Goal: Communication & Community: Answer question/provide support

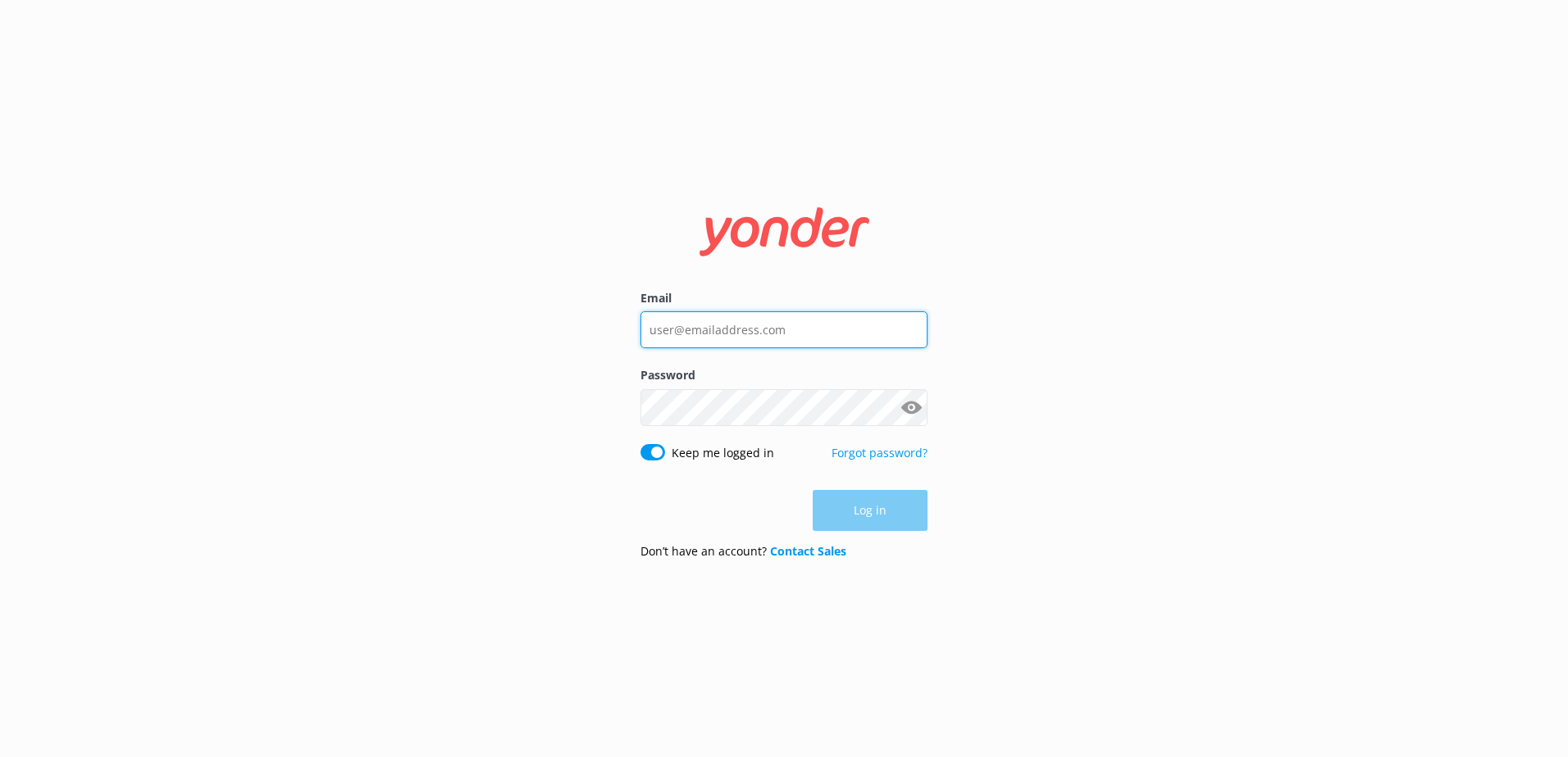
click at [751, 326] on input "Email" at bounding box center [784, 329] width 287 height 36
type input "[EMAIL_ADDRESS][DOMAIN_NAME]"
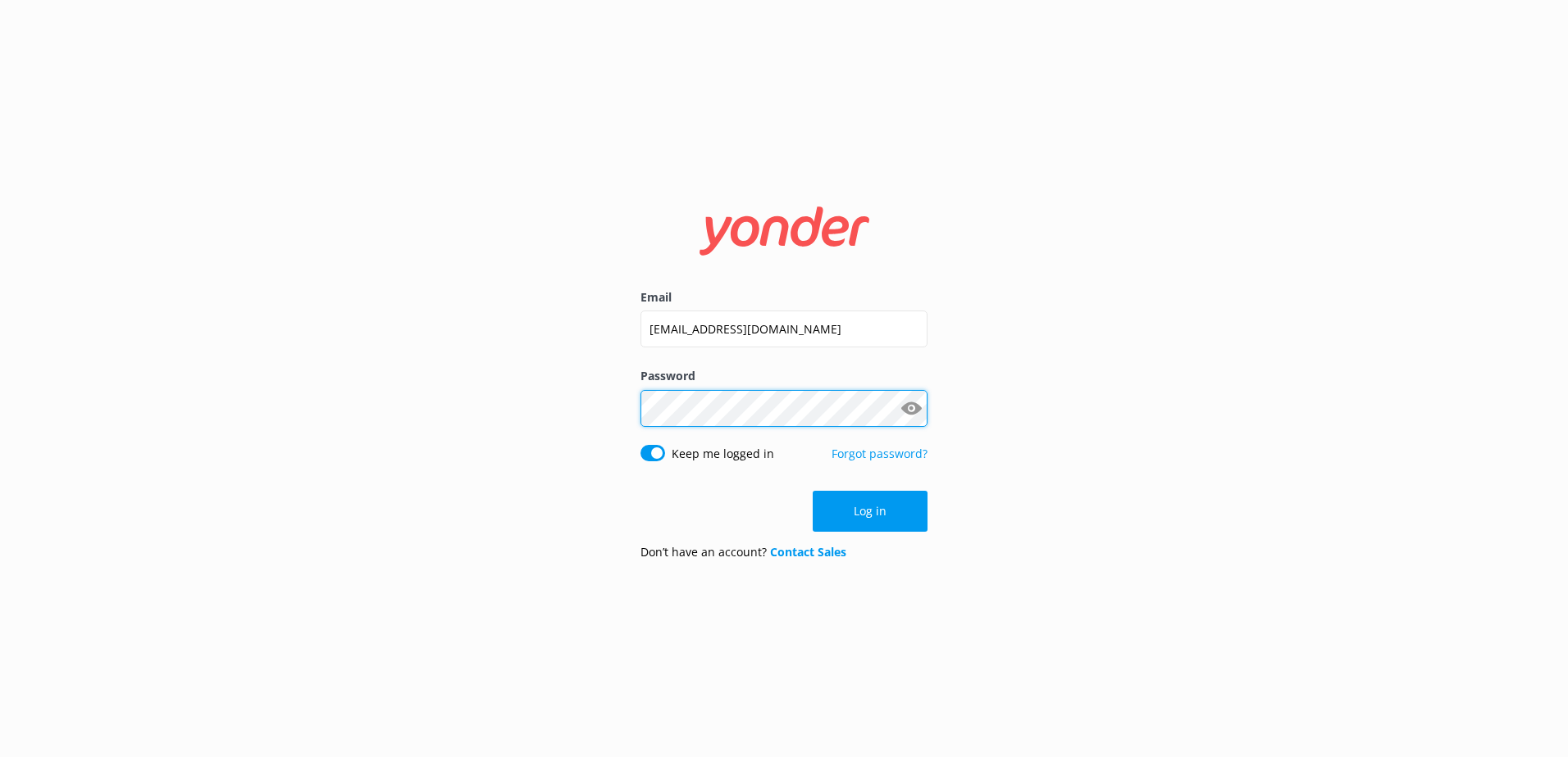
click button "Log in" at bounding box center [870, 511] width 115 height 41
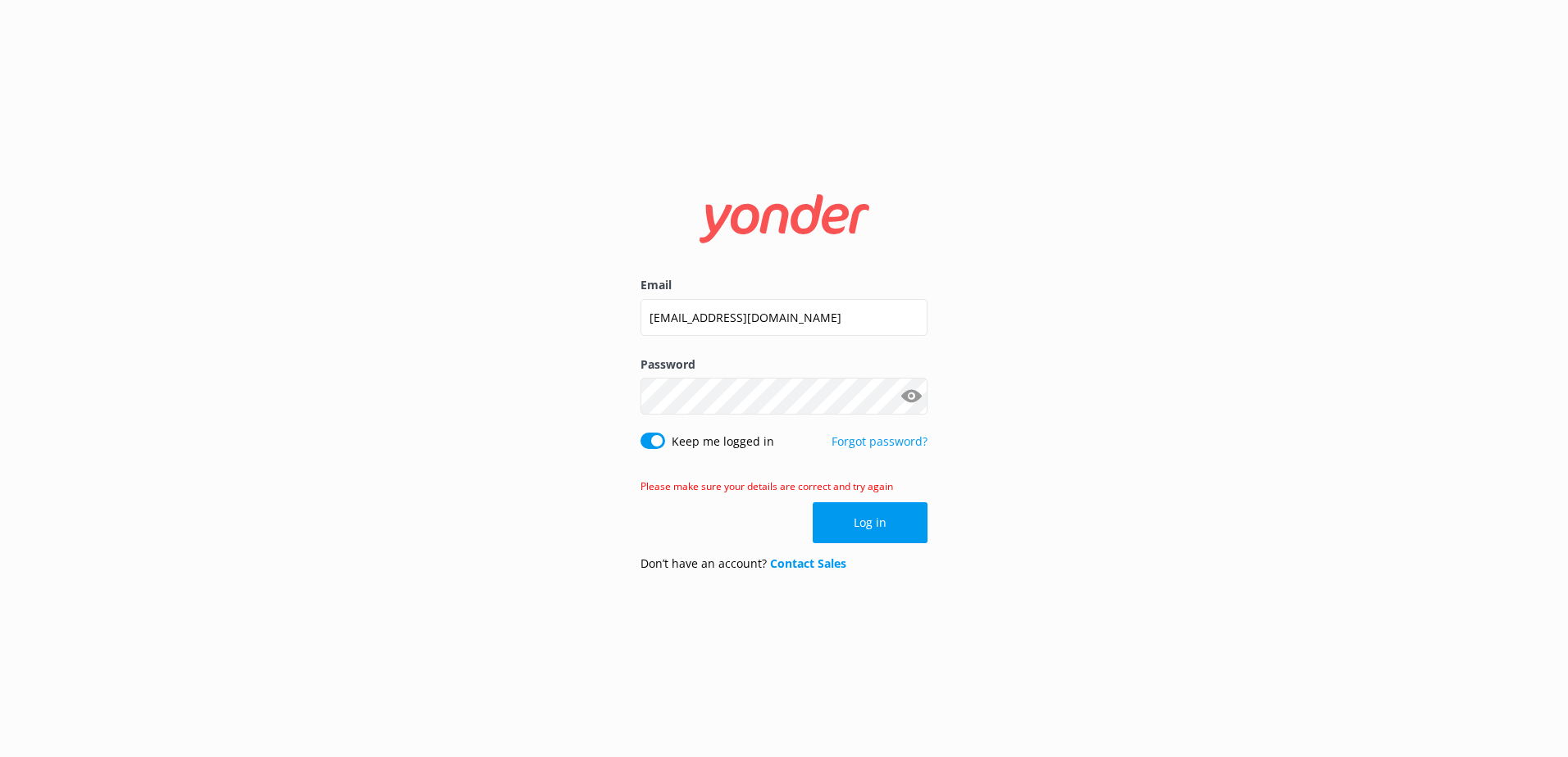
click at [911, 394] on button "Show password" at bounding box center [911, 396] width 33 height 33
click at [851, 510] on button "Log in" at bounding box center [870, 523] width 115 height 41
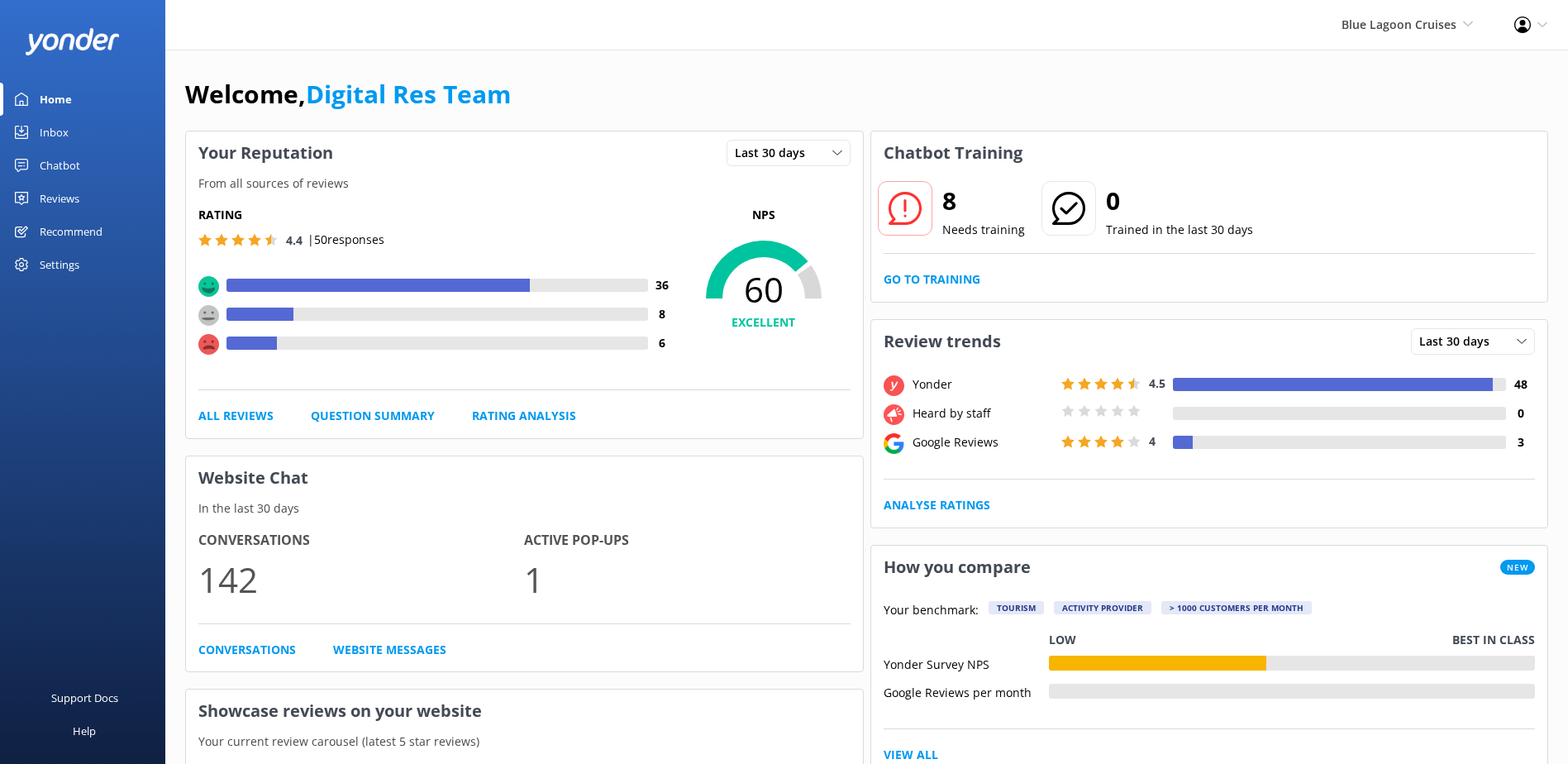
click at [53, 132] on div "Inbox" at bounding box center [54, 132] width 29 height 33
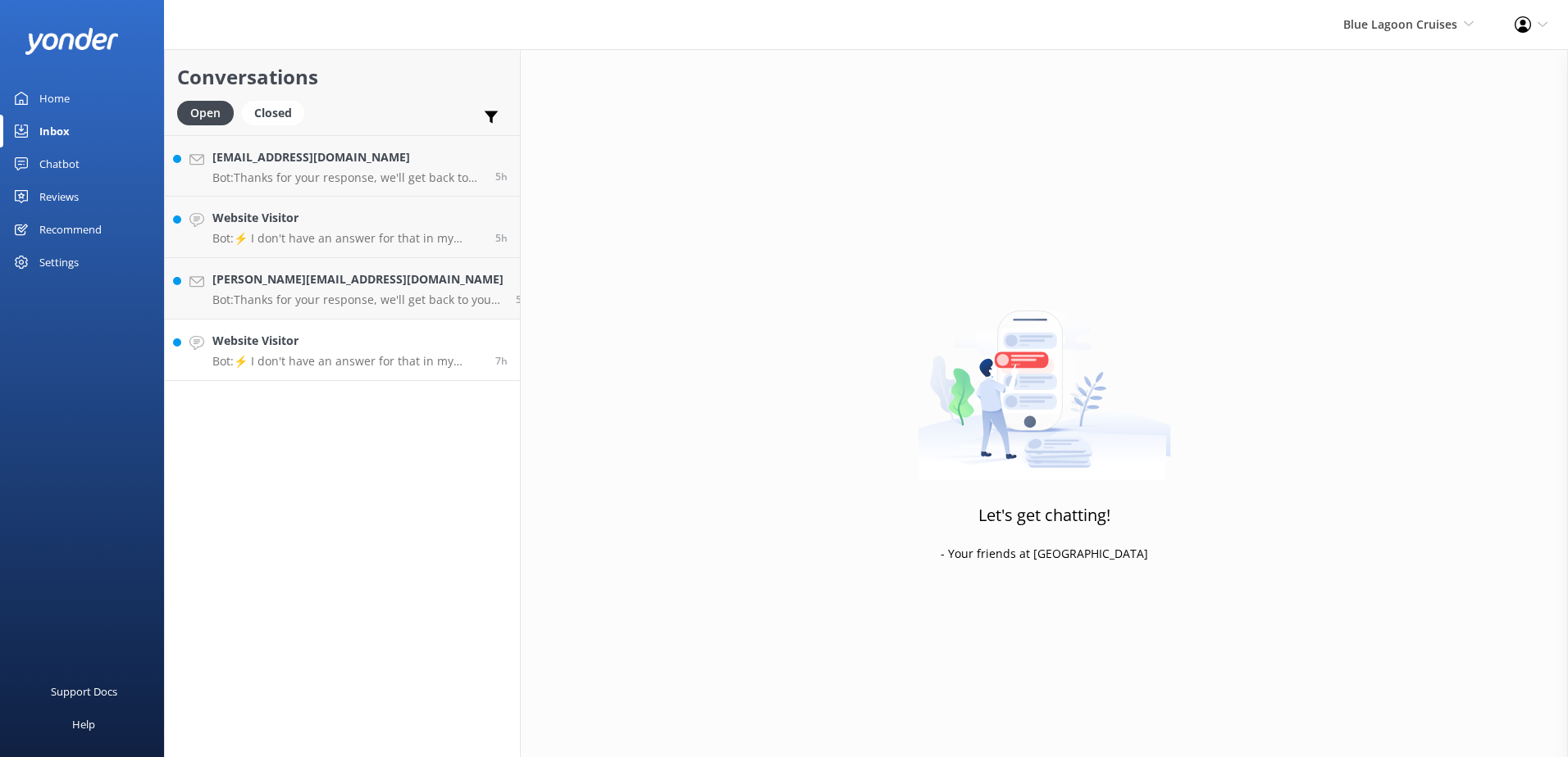
click at [296, 334] on h4 "Website Visitor" at bounding box center [347, 340] width 270 height 18
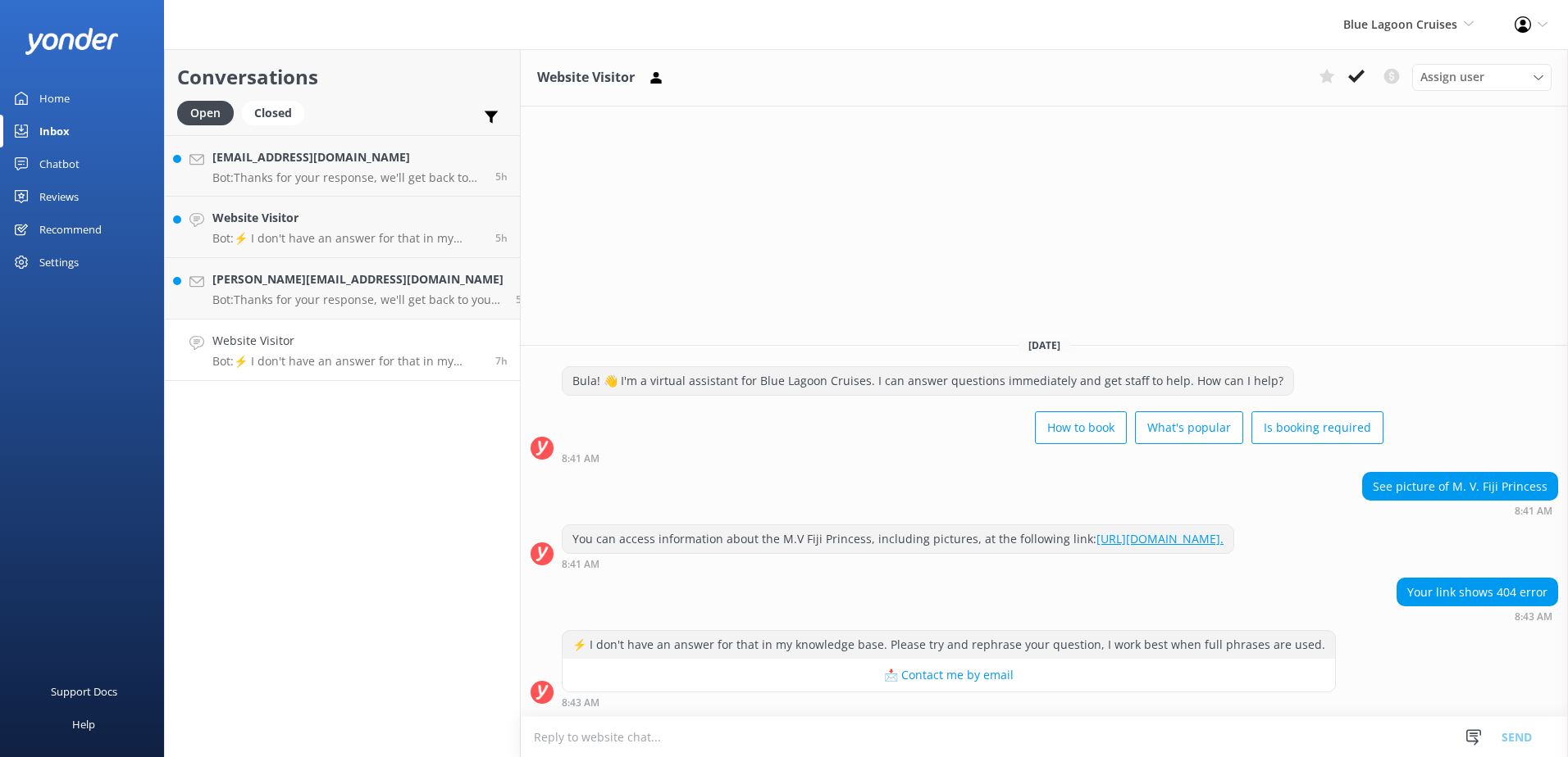
click at [1112, 536] on link "[URL][DOMAIN_NAME]." at bounding box center [1159, 538] width 127 height 16
click at [587, 733] on textarea at bounding box center [1044, 736] width 1047 height 40
click at [569, 742] on textarea at bounding box center [1044, 736] width 1047 height 40
type textarea "You click on the link and click on about and select MV Fiji Princess"
click at [1521, 736] on button "Send" at bounding box center [1517, 736] width 62 height 41
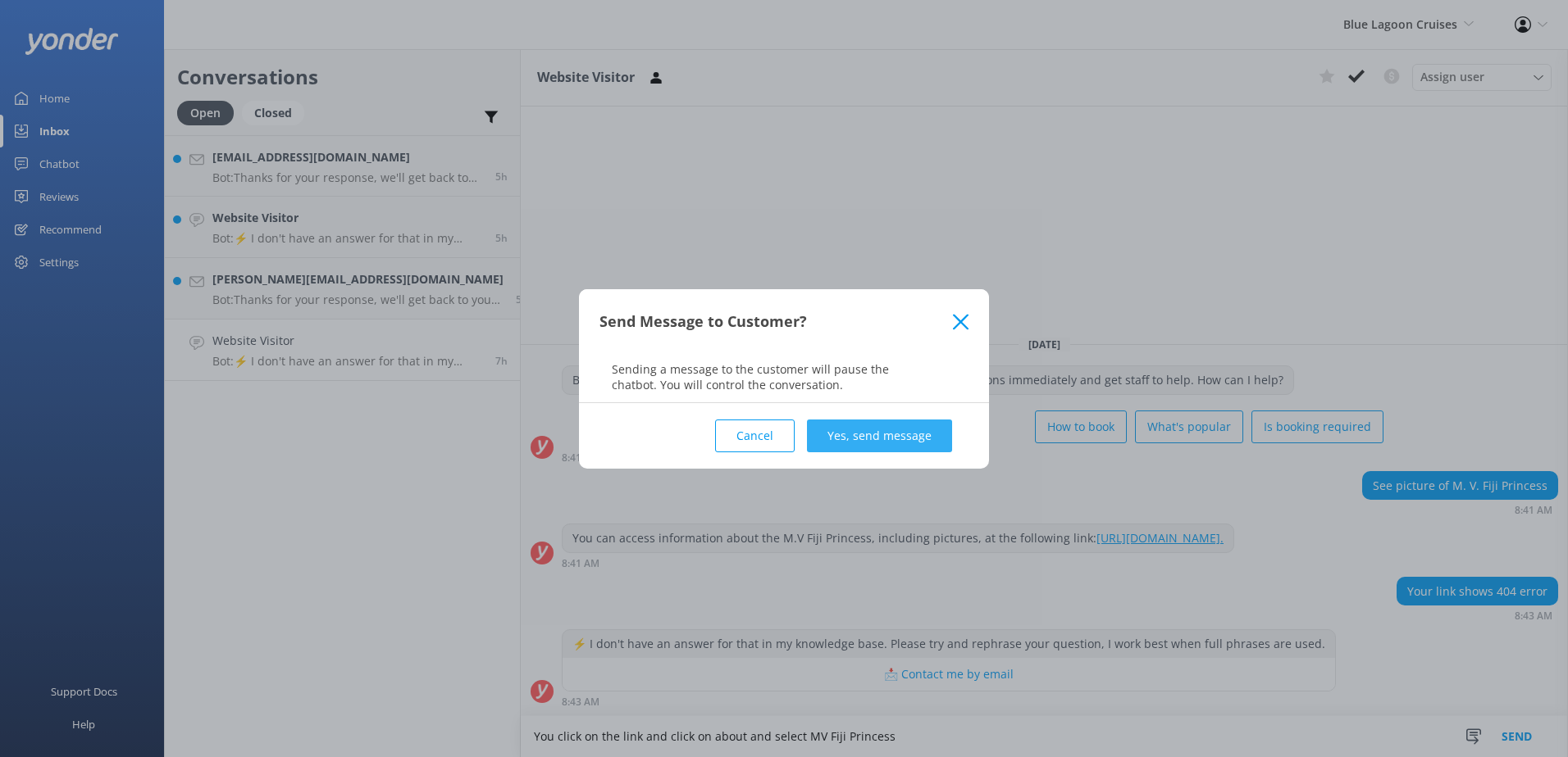
click at [909, 426] on button "Yes, send message" at bounding box center [879, 436] width 145 height 33
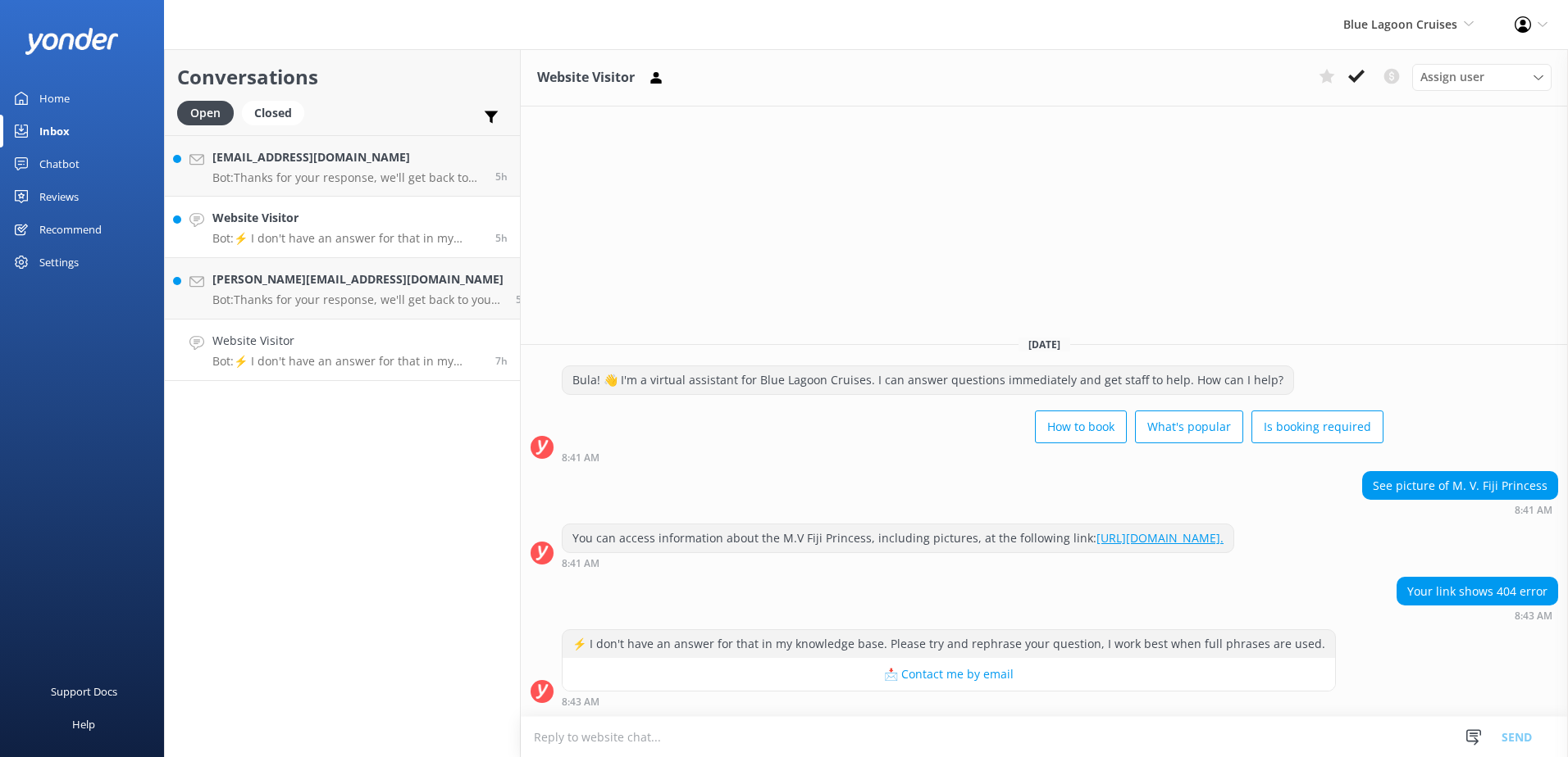
click at [294, 250] on link "Website Visitor Bot: ⚡ I don't have an answer for that in my knowledge base. Pl…" at bounding box center [342, 227] width 355 height 62
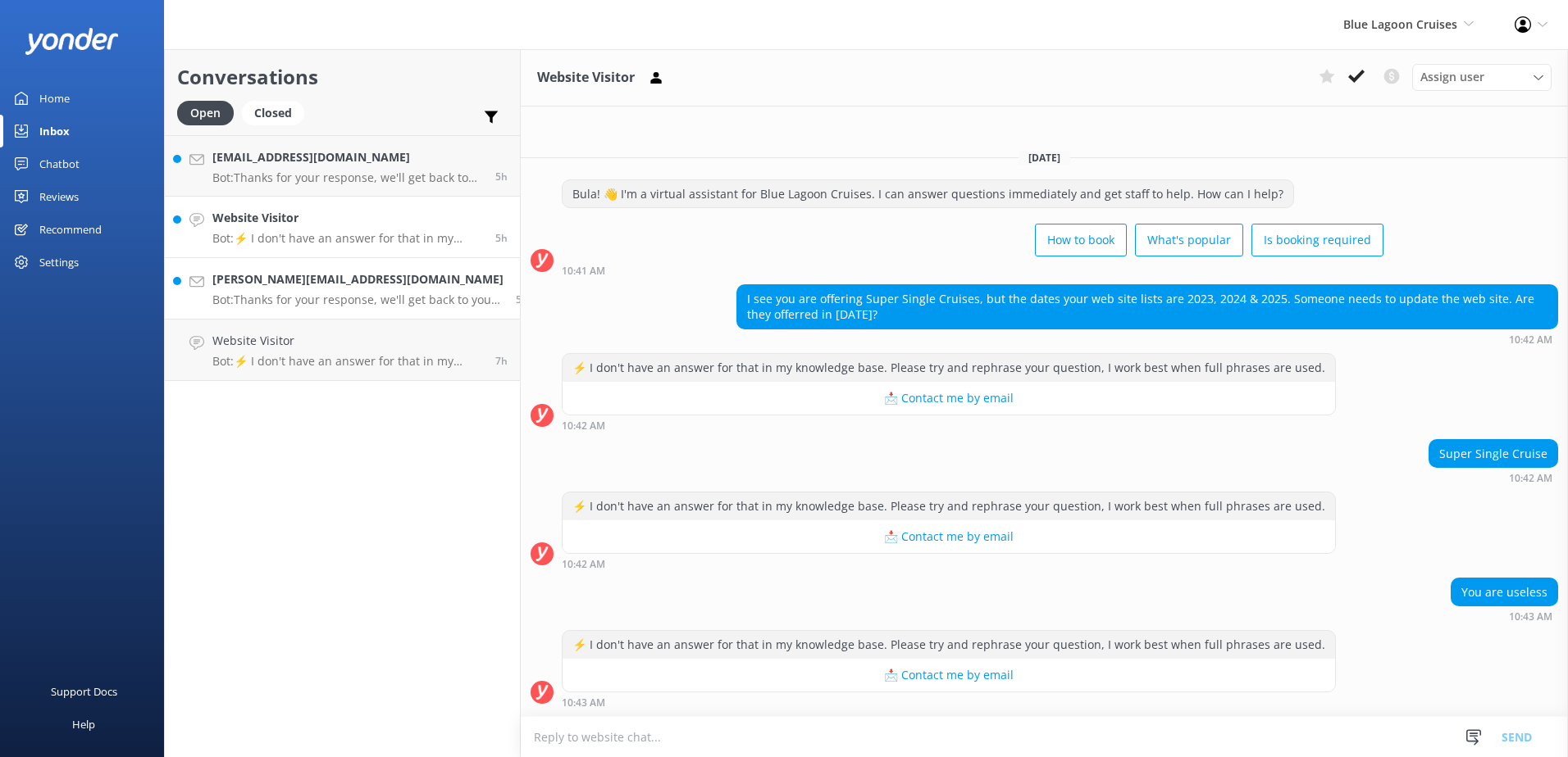
click at [296, 288] on h4 "[PERSON_NAME][EMAIL_ADDRESS][DOMAIN_NAME]" at bounding box center [357, 279] width 291 height 18
